Goal: Task Accomplishment & Management: Manage account settings

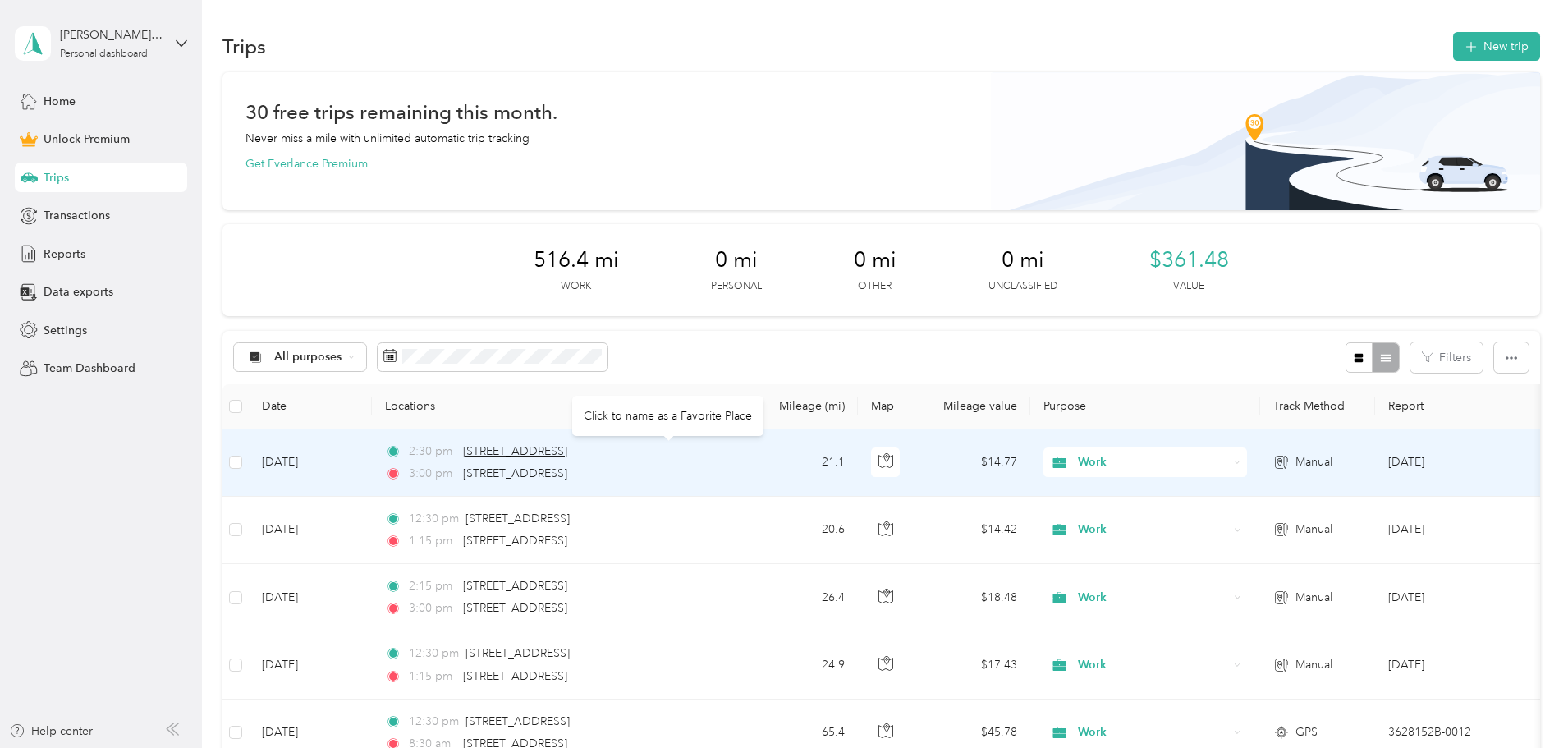
drag, startPoint x: 778, startPoint y: 449, endPoint x: 577, endPoint y: 454, distance: 201.1
click at [577, 454] on div "2:30 pm [STREET_ADDRESS]" at bounding box center [557, 451] width 345 height 18
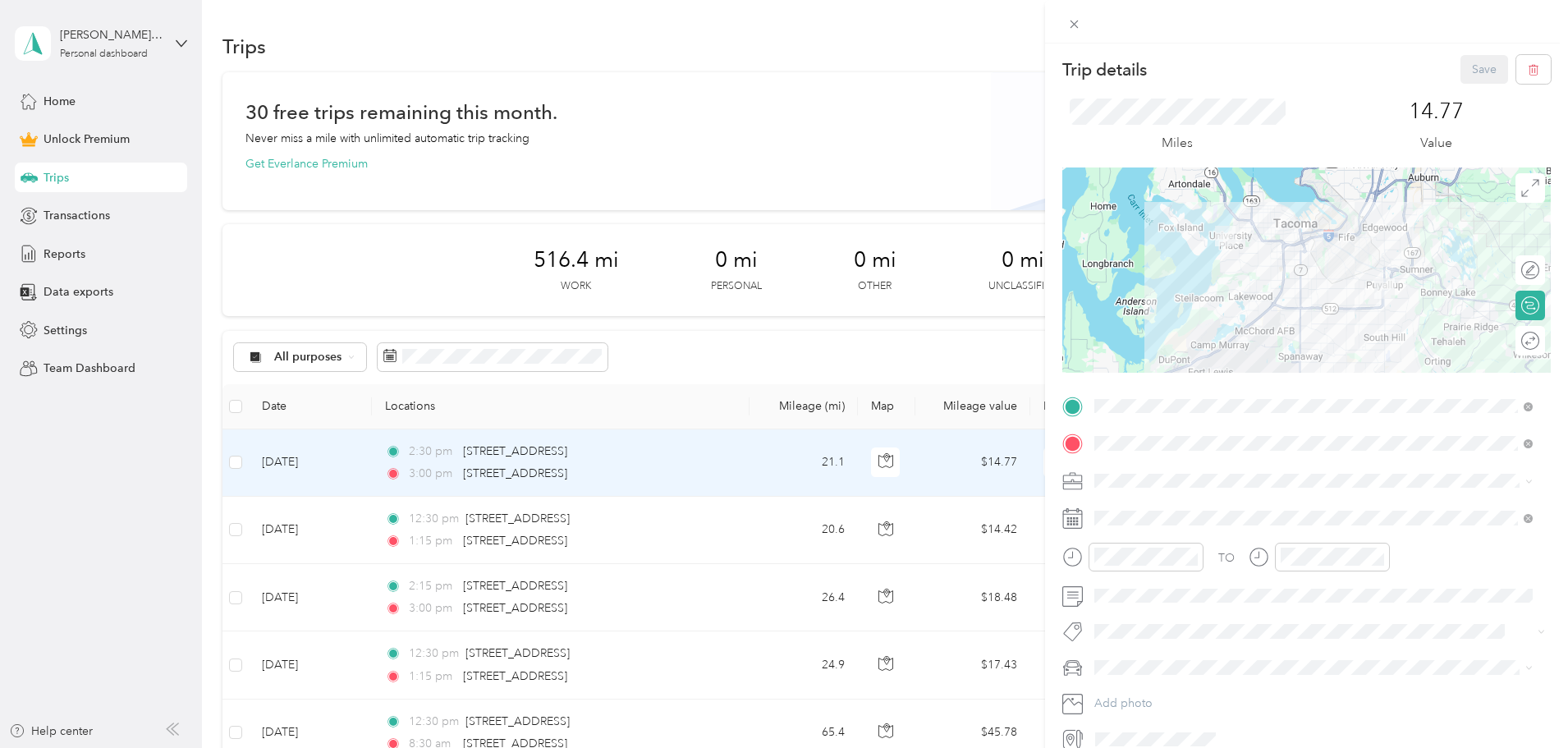
click at [798, 437] on div "Trip details Save This trip cannot be edited because it is either under review,…" at bounding box center [784, 374] width 1568 height 748
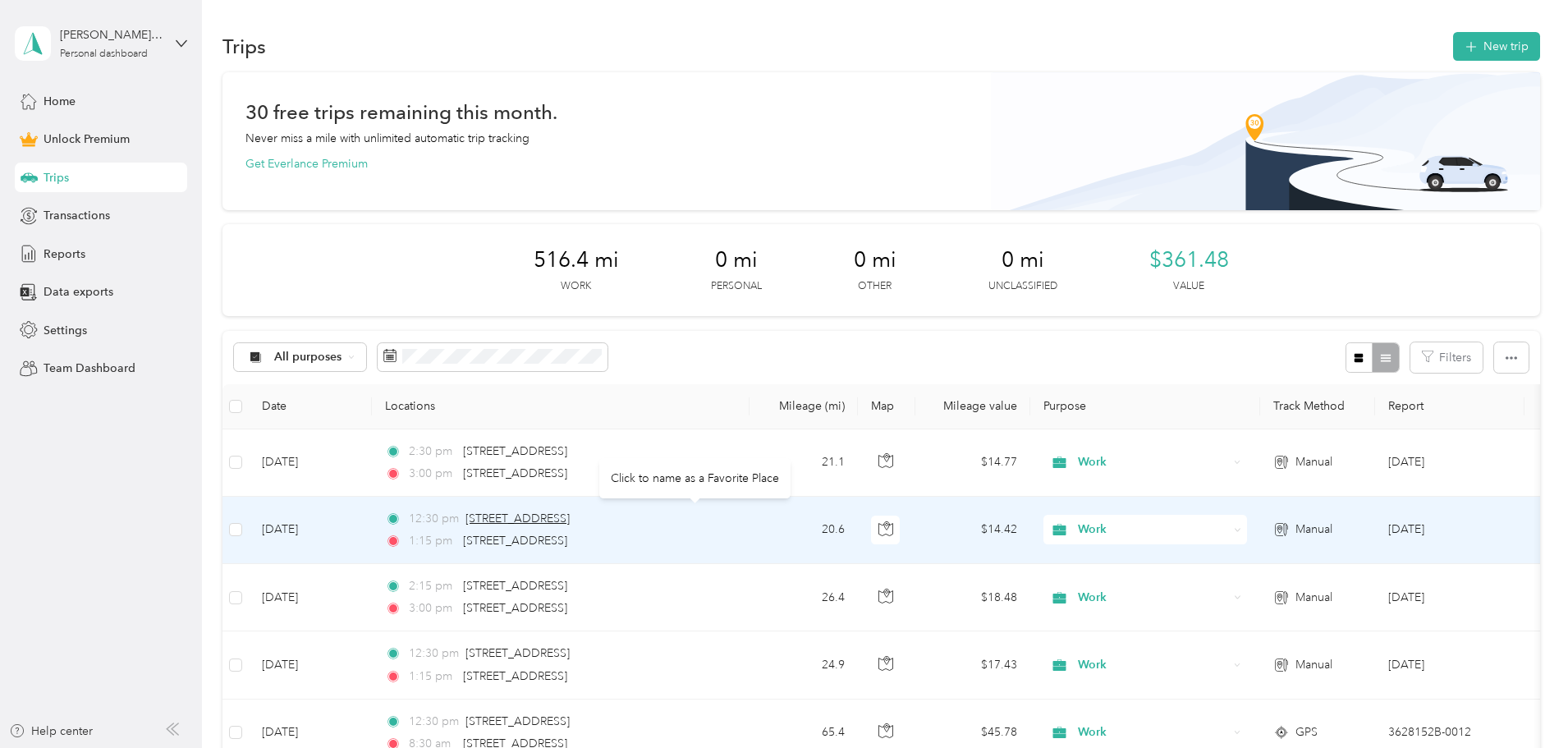
click at [570, 523] on span "[STREET_ADDRESS]" at bounding box center [517, 518] width 104 height 14
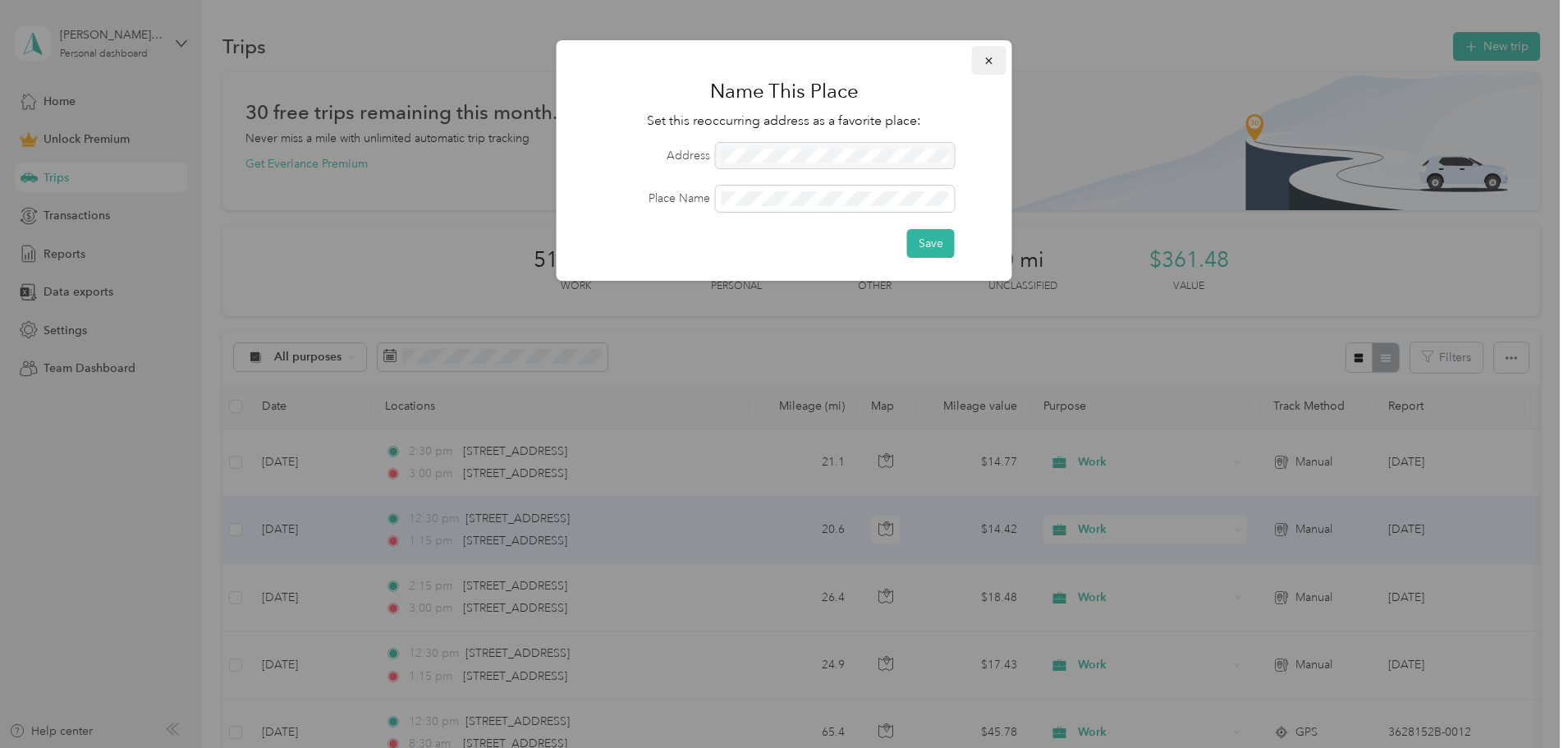
click at [984, 61] on icon "button" at bounding box center [989, 60] width 11 height 11
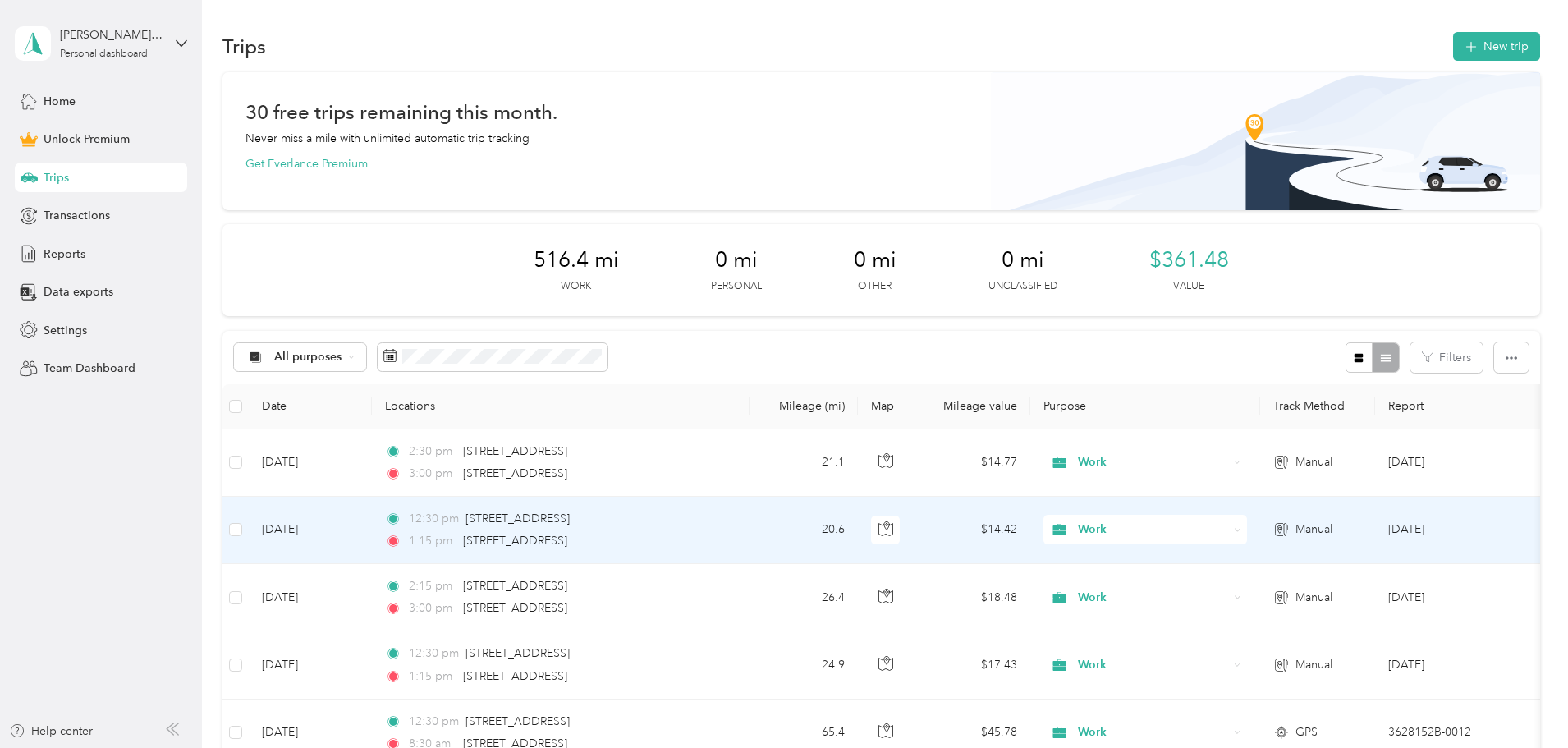
click at [729, 529] on div "12:30 pm [STREET_ADDRESS][GEOGRAPHIC_DATA] 1:15 pm [STREET_ADDRESS]" at bounding box center [557, 530] width 345 height 40
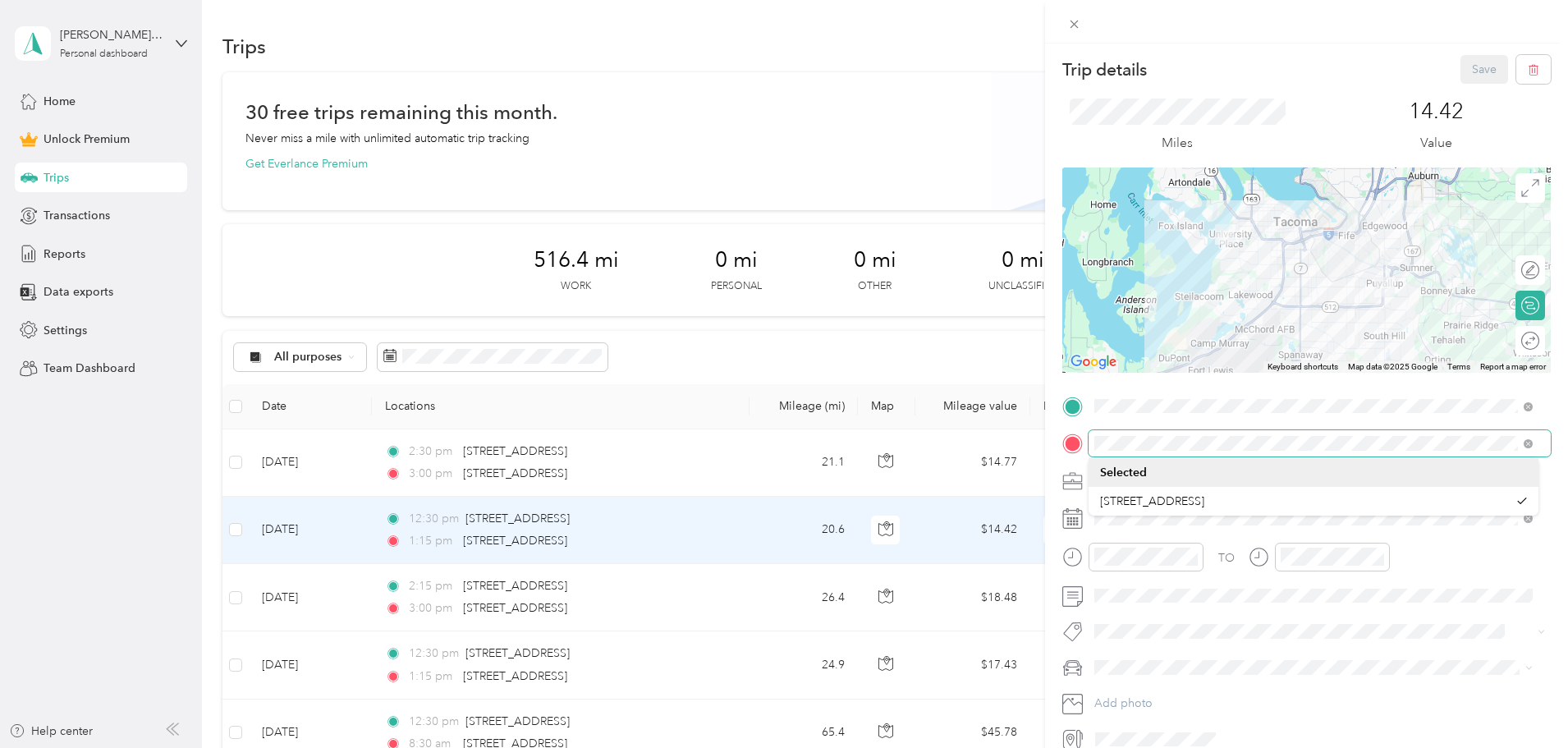
click at [1084, 447] on div at bounding box center [1306, 443] width 488 height 26
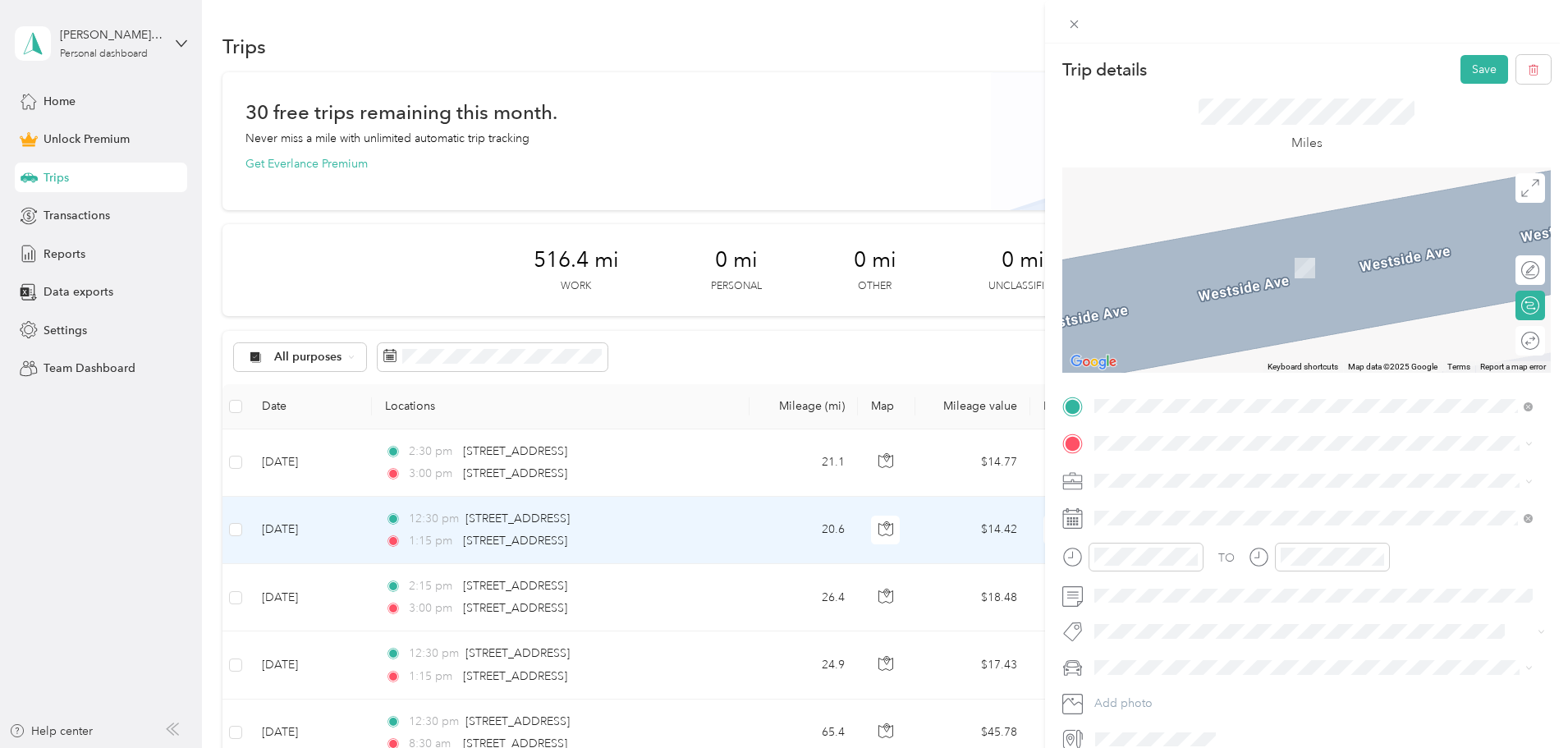
click at [1152, 507] on span "[STREET_ADDRESS][US_STATE]" at bounding box center [1207, 499] width 164 height 15
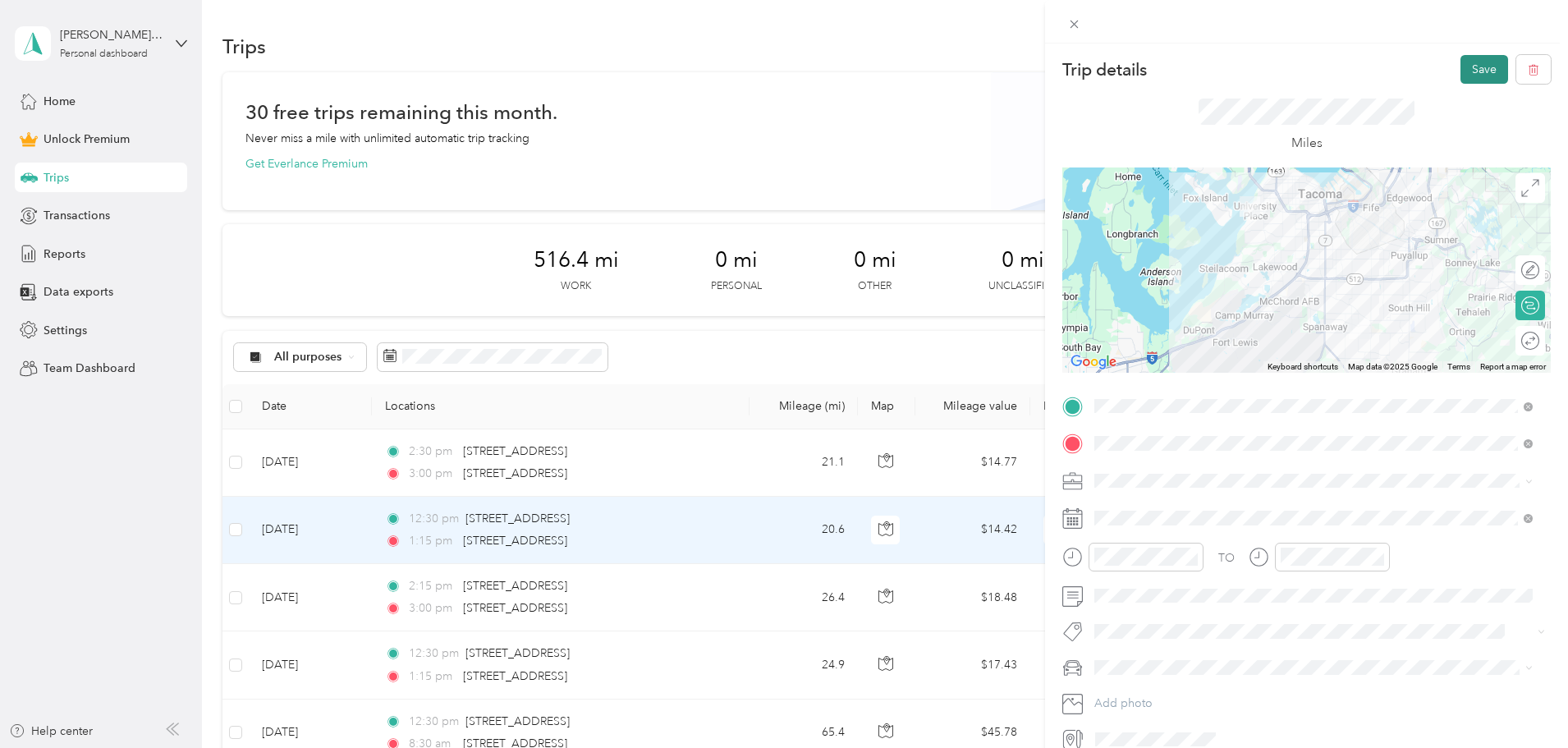
click at [1474, 78] on button "Save" at bounding box center [1484, 69] width 47 height 29
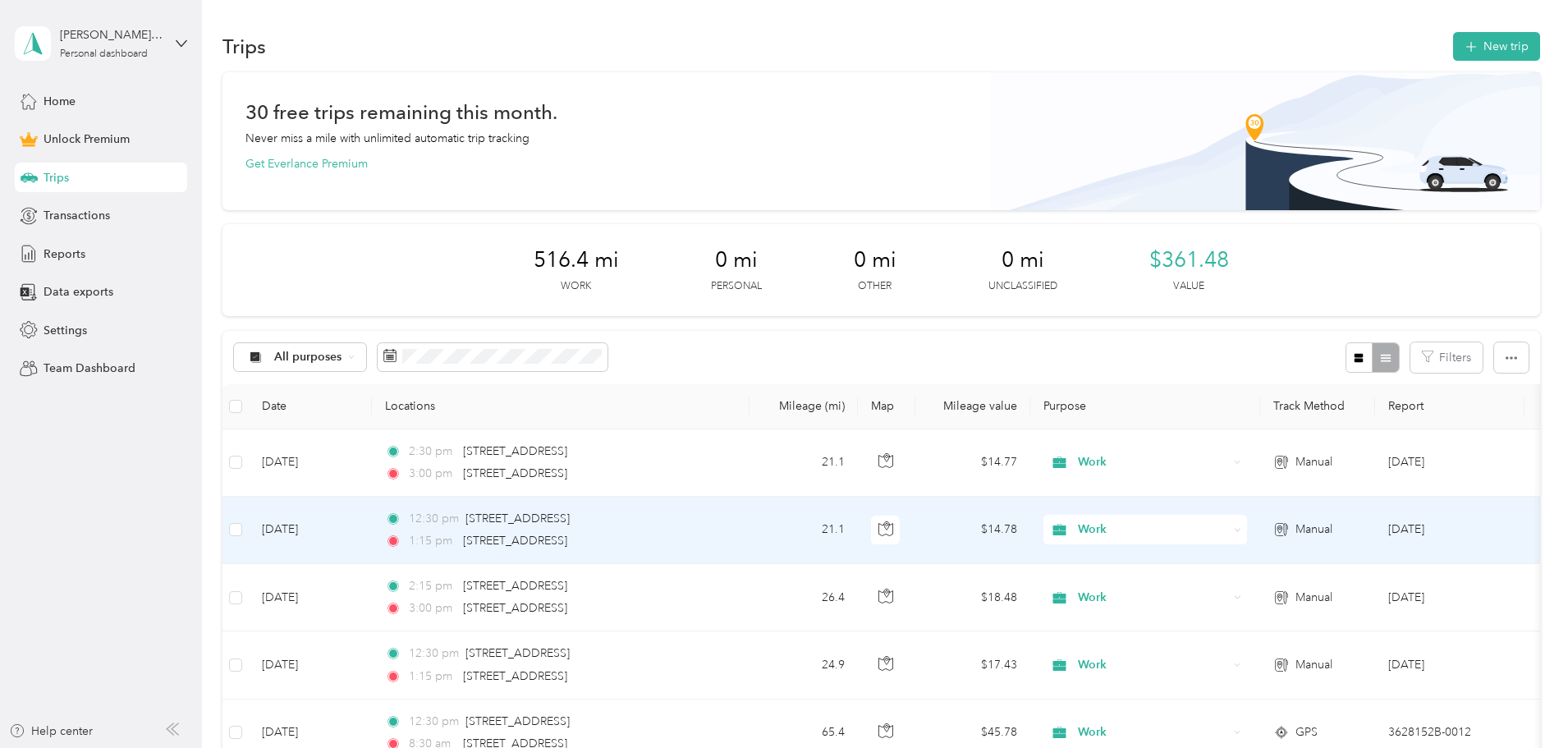
click at [858, 525] on td "21.1" at bounding box center [804, 530] width 108 height 67
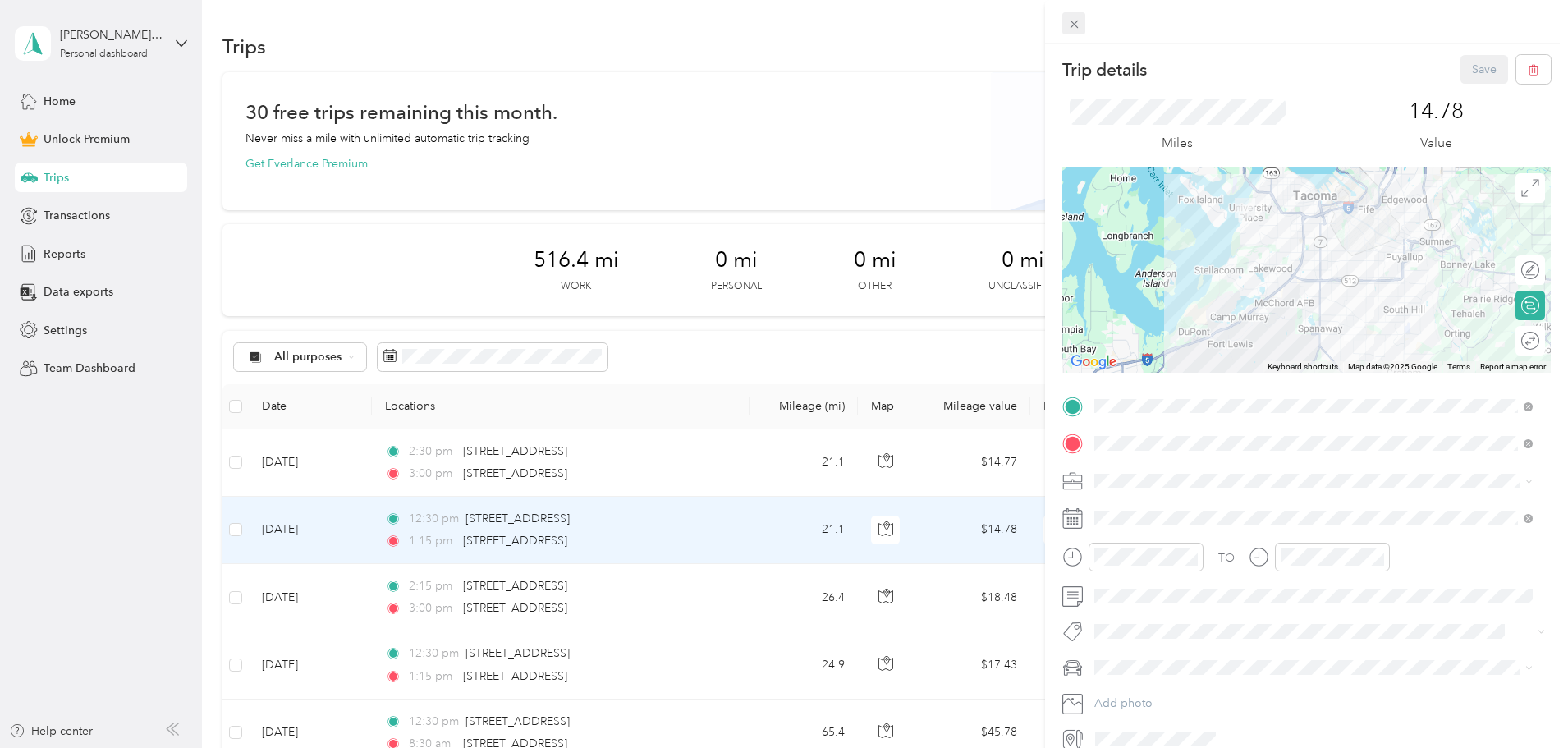
click at [1074, 25] on icon at bounding box center [1074, 24] width 14 height 14
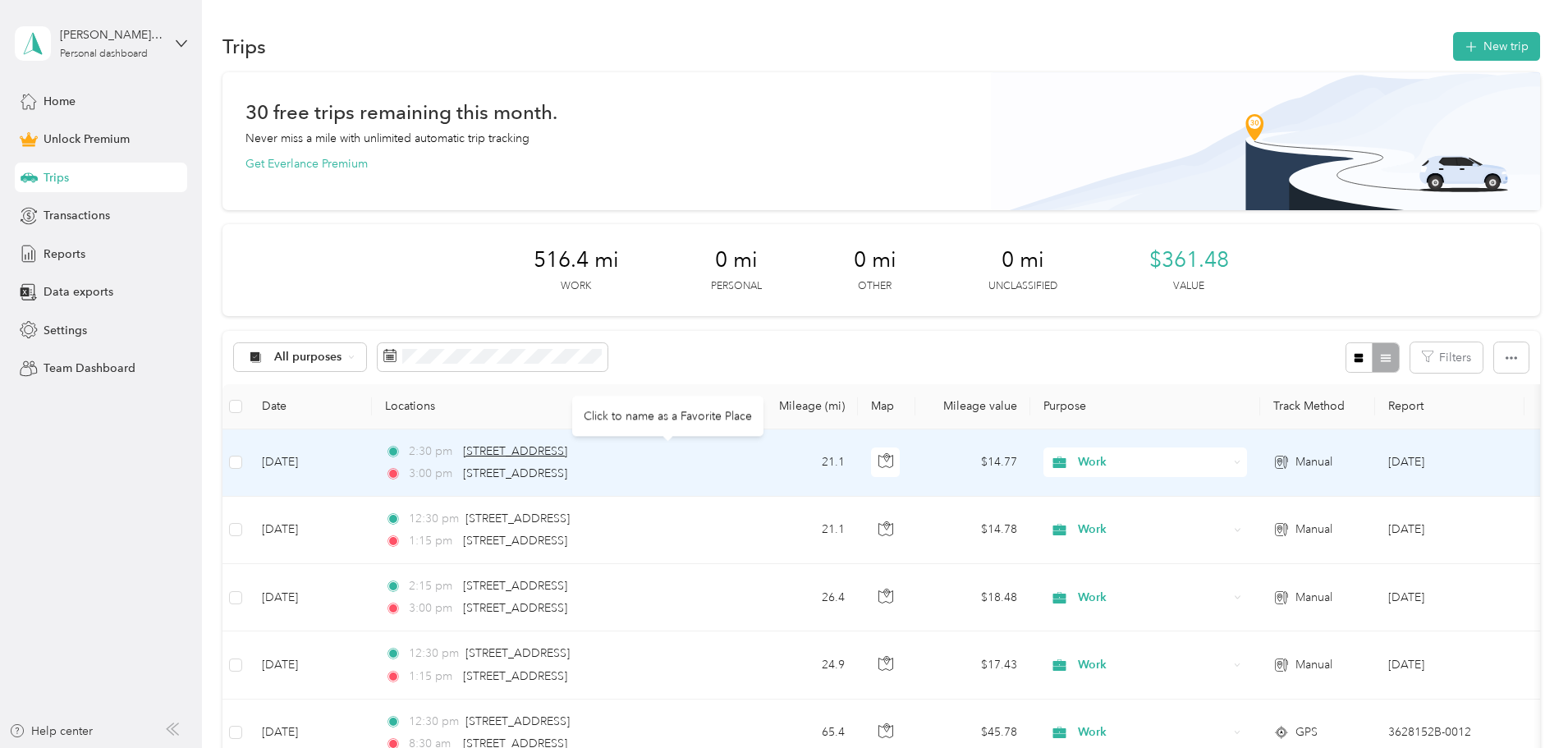
click at [567, 456] on span "[STREET_ADDRESS]" at bounding box center [515, 451] width 104 height 14
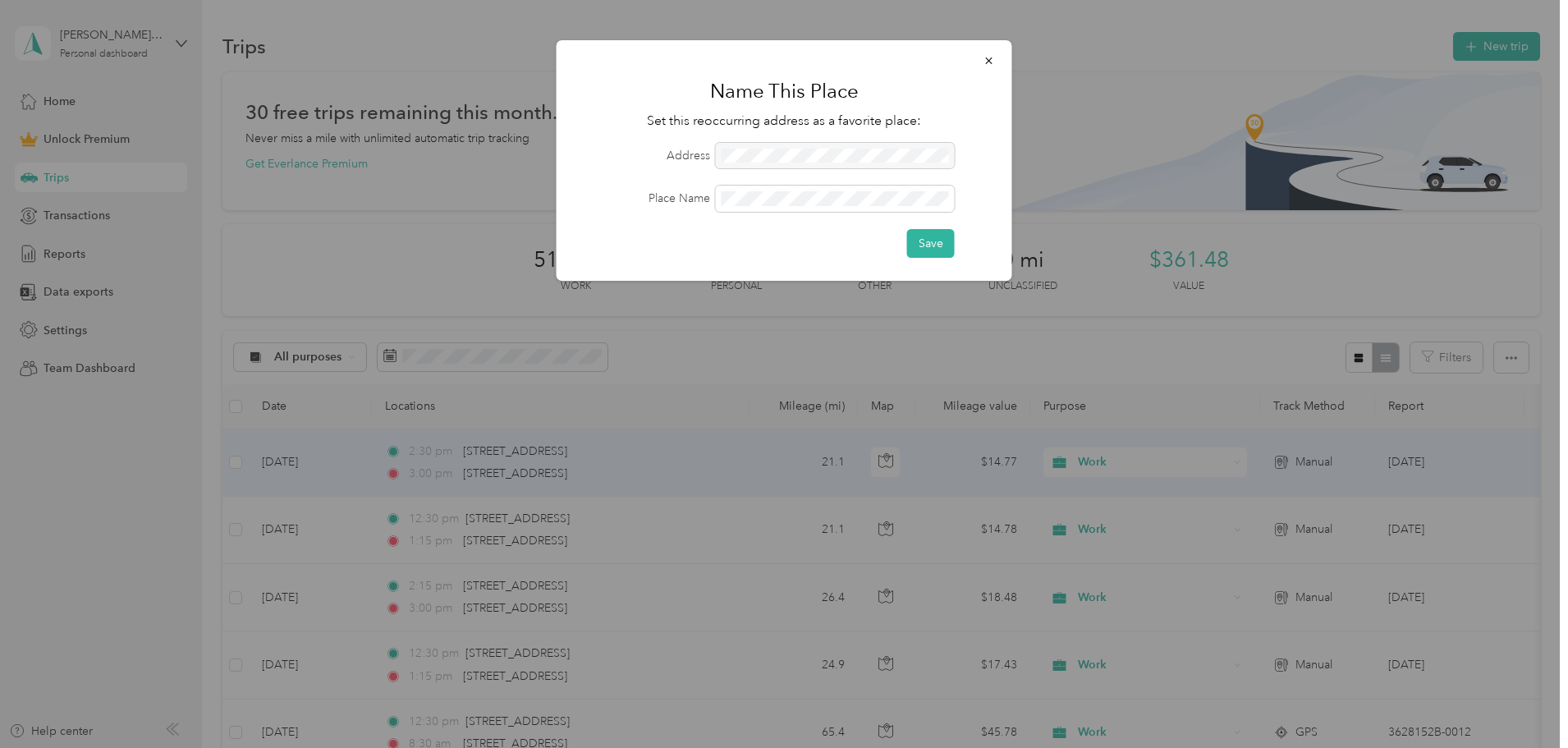
drag, startPoint x: 994, startPoint y: 60, endPoint x: 968, endPoint y: 185, distance: 127.7
click at [991, 60] on icon "button" at bounding box center [989, 60] width 11 height 11
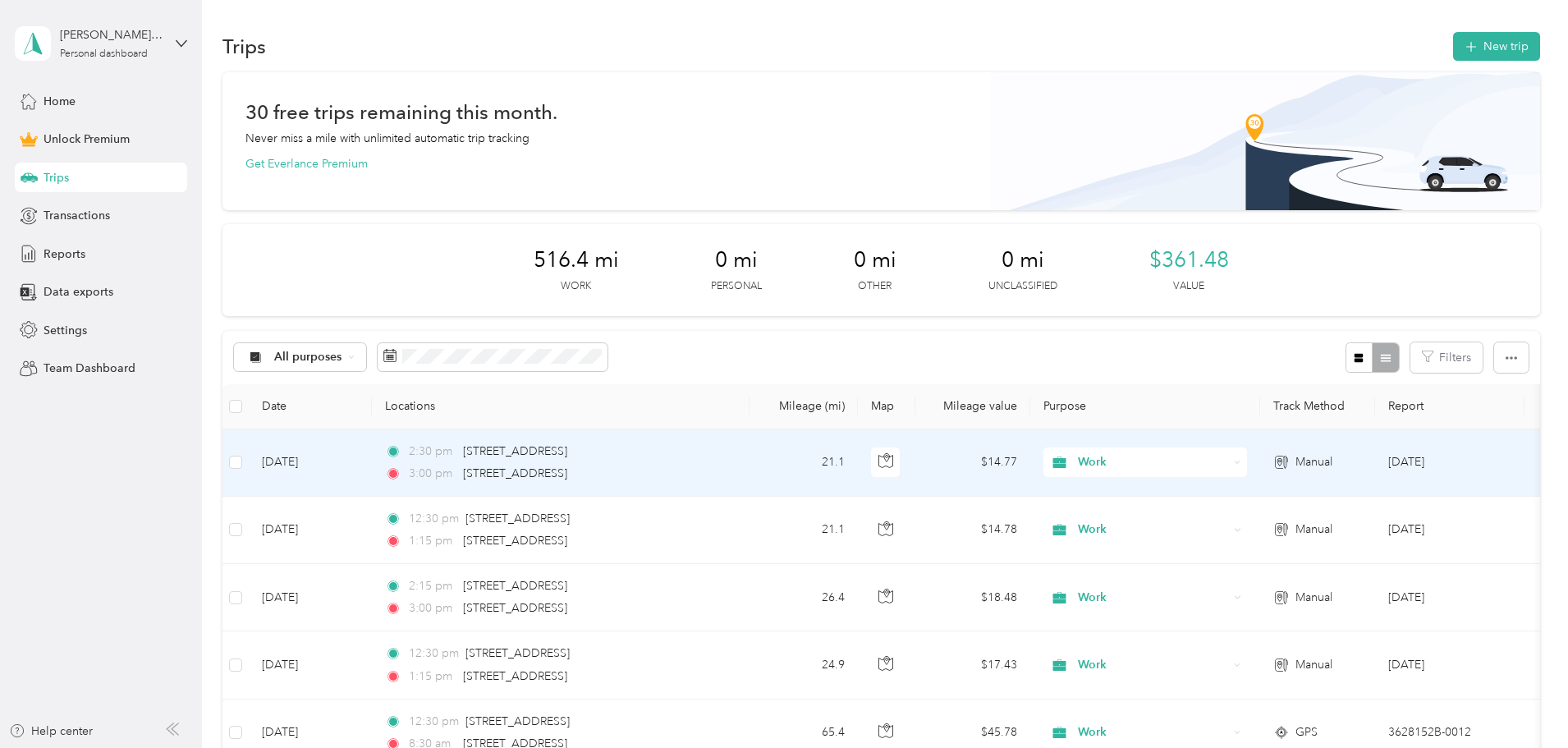
click at [729, 467] on div "3:00 pm [STREET_ADDRESS]" at bounding box center [557, 474] width 345 height 18
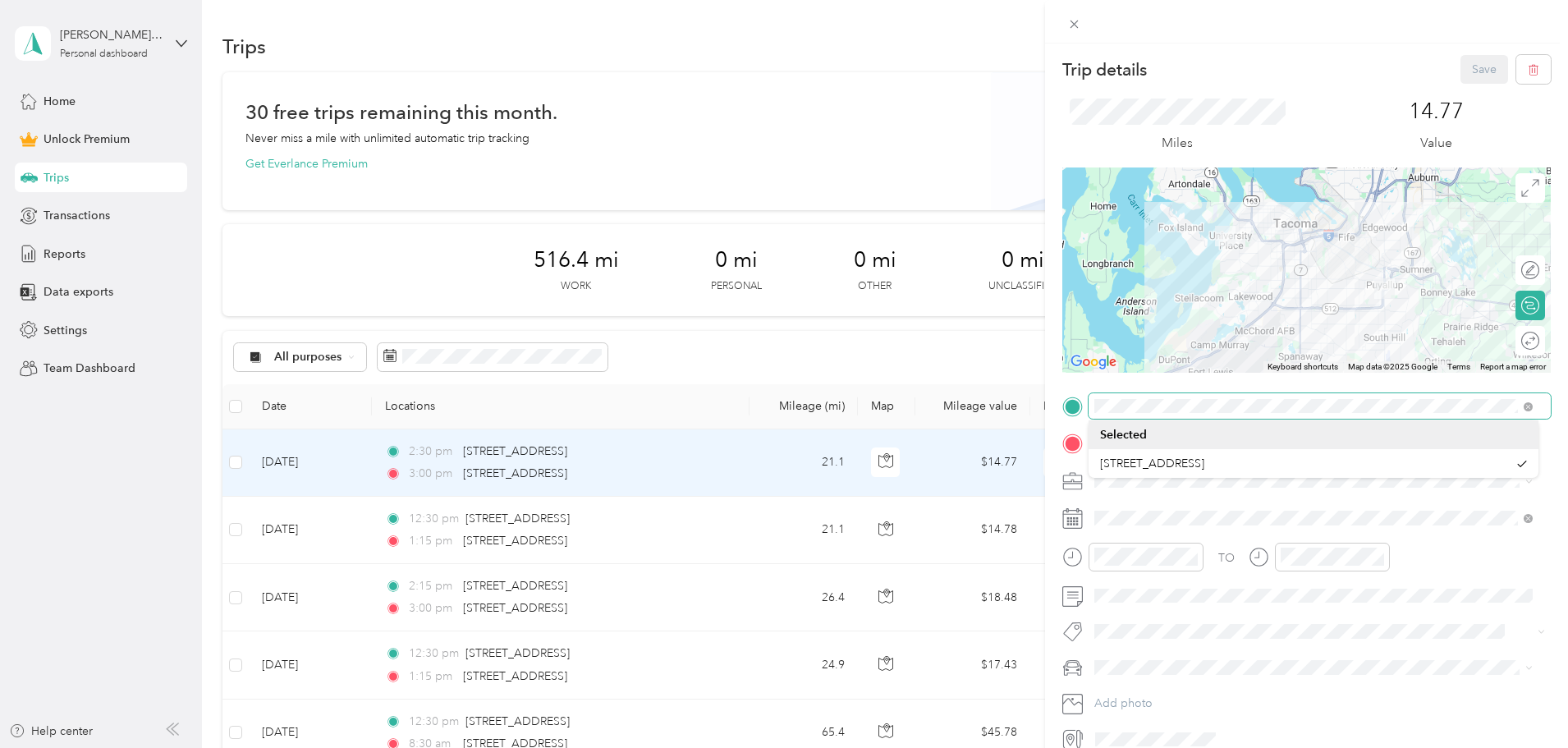
click at [1086, 410] on div at bounding box center [1306, 406] width 488 height 26
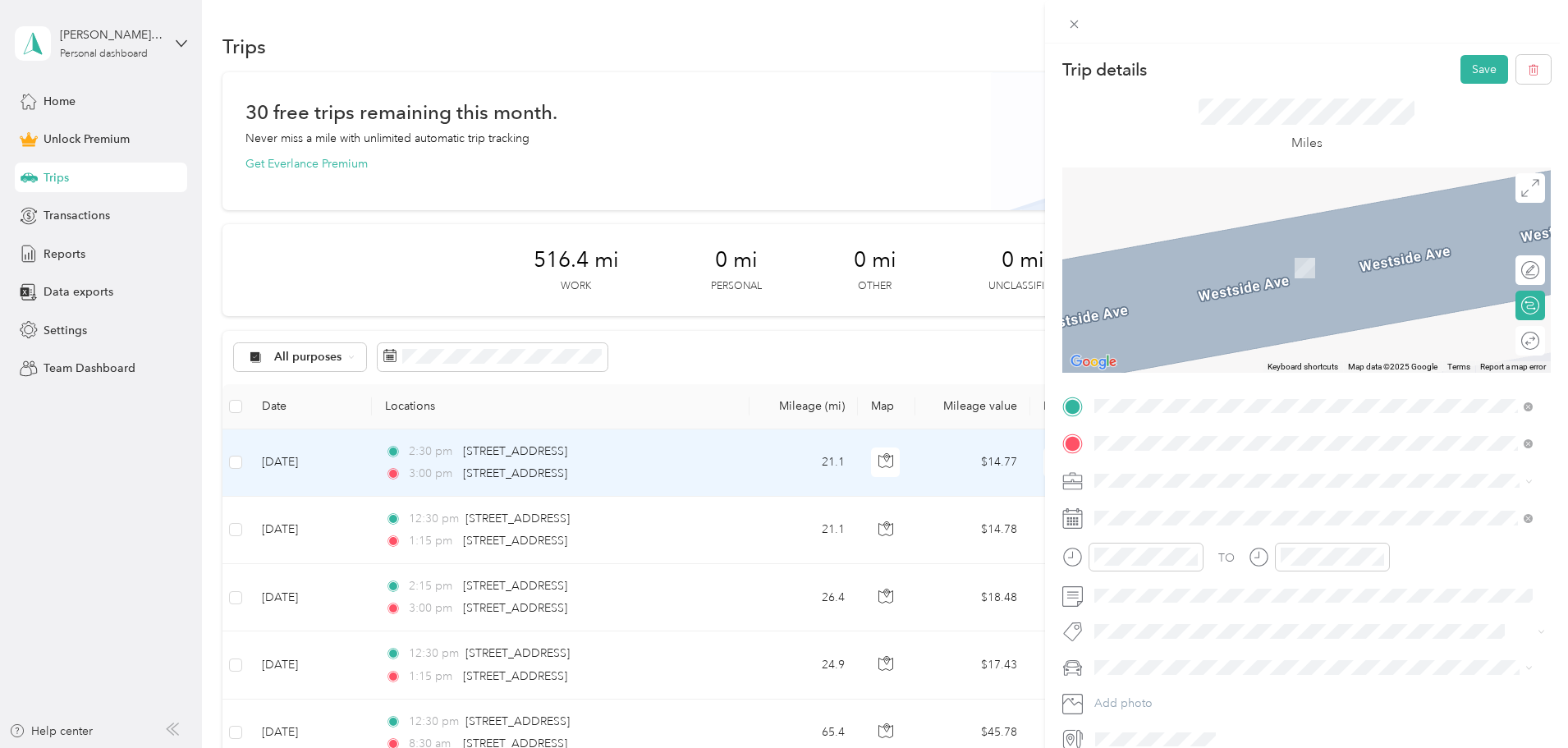
click at [1174, 468] on span "[STREET_ADDRESS][US_STATE]" at bounding box center [1207, 465] width 164 height 15
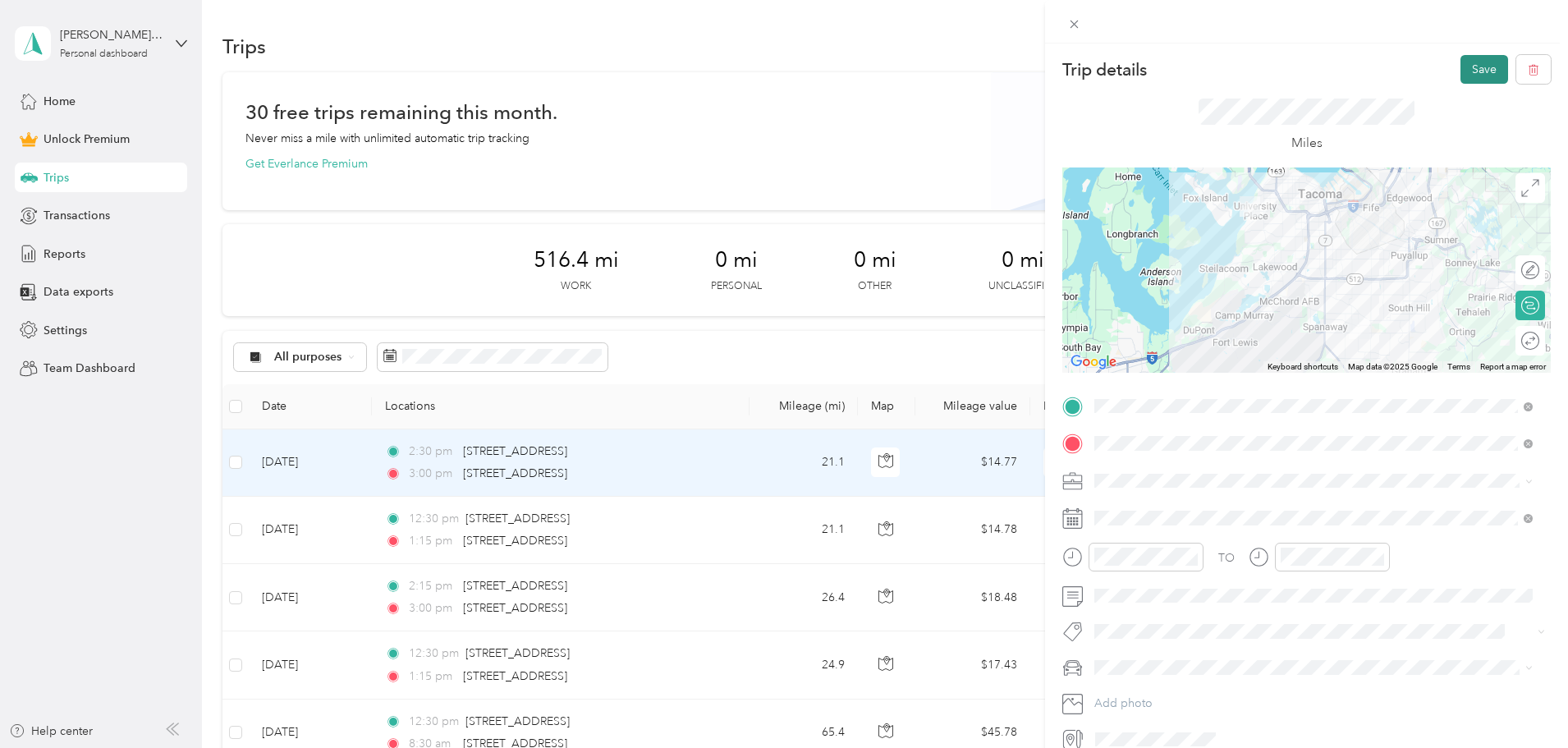
click at [1461, 67] on button "Save" at bounding box center [1484, 69] width 47 height 29
